Goal: Task Accomplishment & Management: Manage account settings

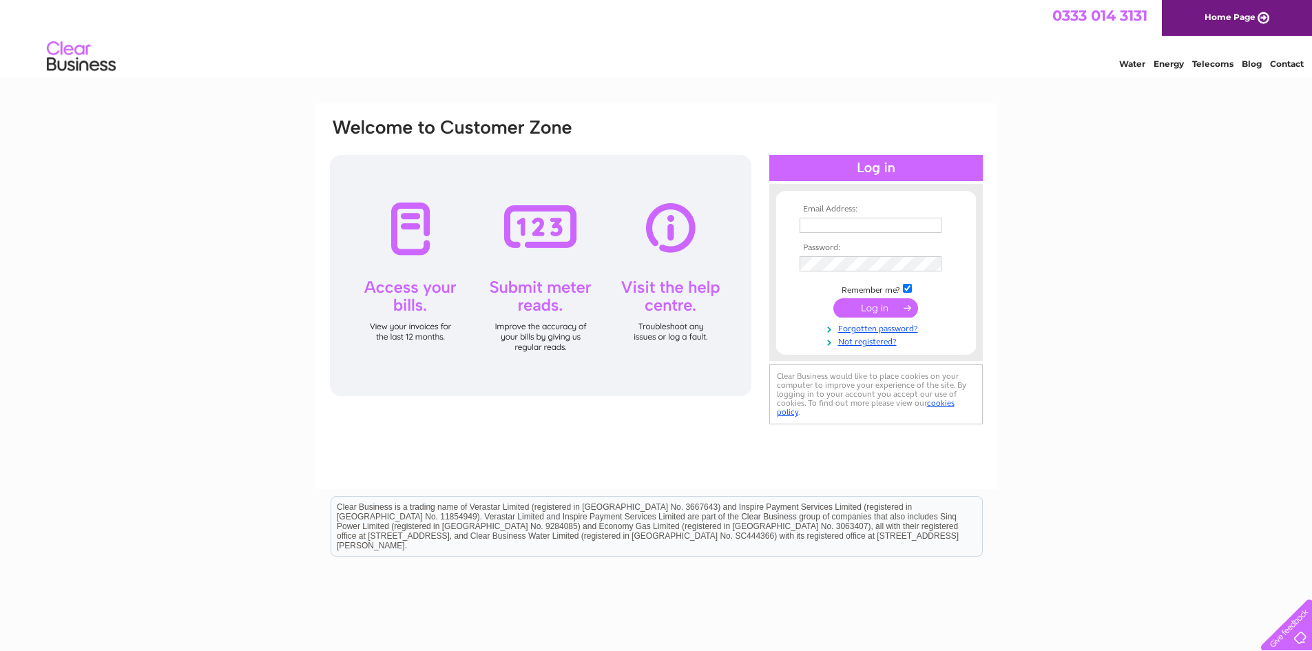
click at [849, 220] on input "text" at bounding box center [871, 225] width 142 height 15
type input "charlene@uploadabode.co.uk"
click at [871, 309] on input "submit" at bounding box center [875, 309] width 85 height 19
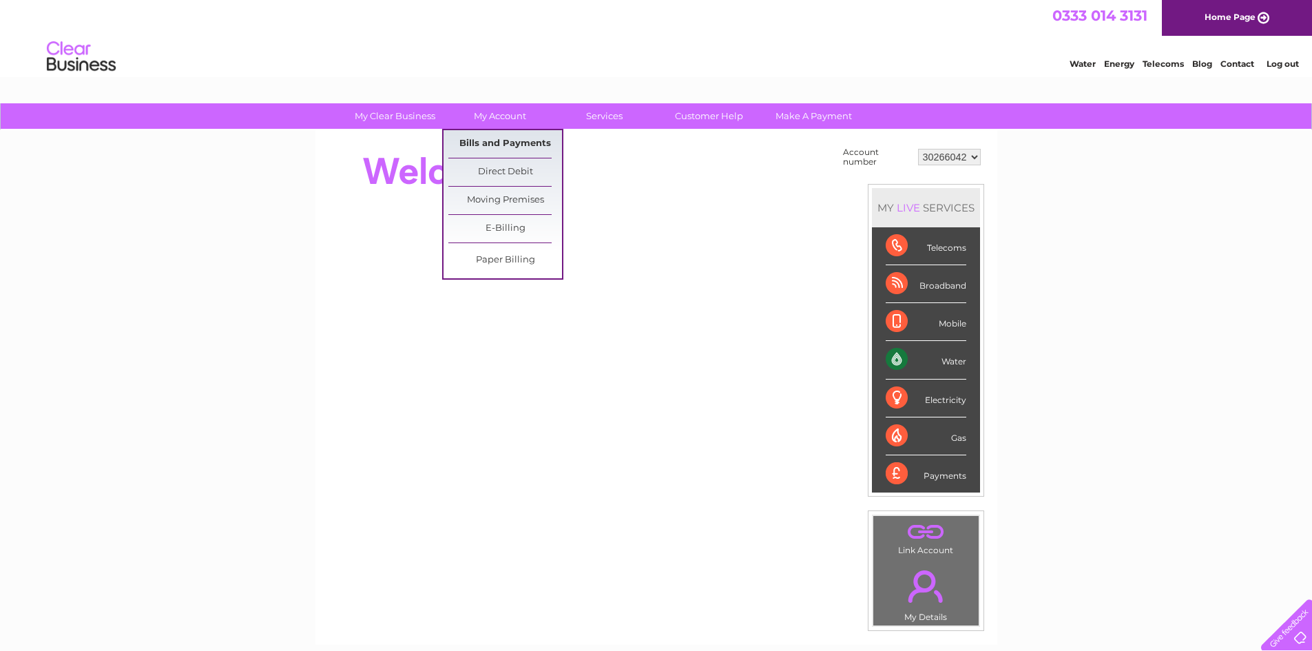
click at [501, 144] on link "Bills and Payments" at bounding box center [505, 144] width 114 height 28
click at [519, 135] on link "Bills and Payments" at bounding box center [505, 144] width 114 height 28
click at [519, 145] on link "Bills and Payments" at bounding box center [505, 144] width 114 height 28
click at [500, 143] on link "Bills and Payments" at bounding box center [505, 144] width 114 height 28
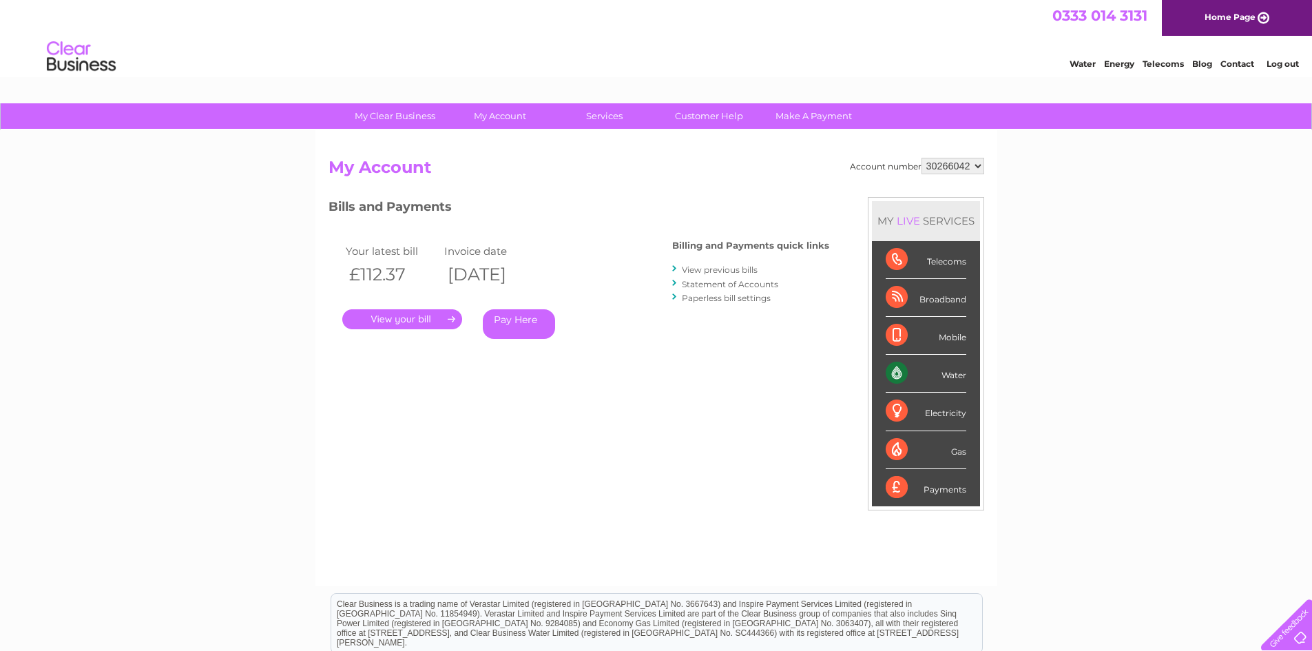
click at [391, 320] on link "." at bounding box center [402, 319] width 120 height 20
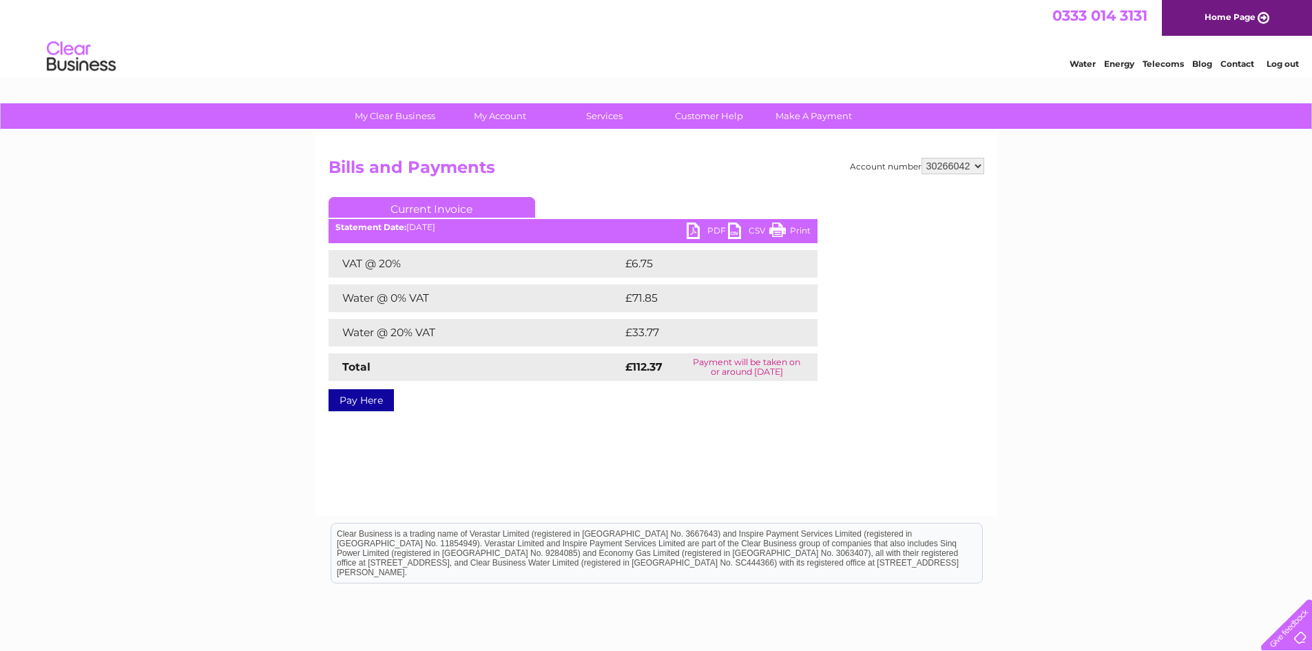
click at [708, 228] on link "PDF" at bounding box center [707, 232] width 41 height 20
